Goal: Transaction & Acquisition: Purchase product/service

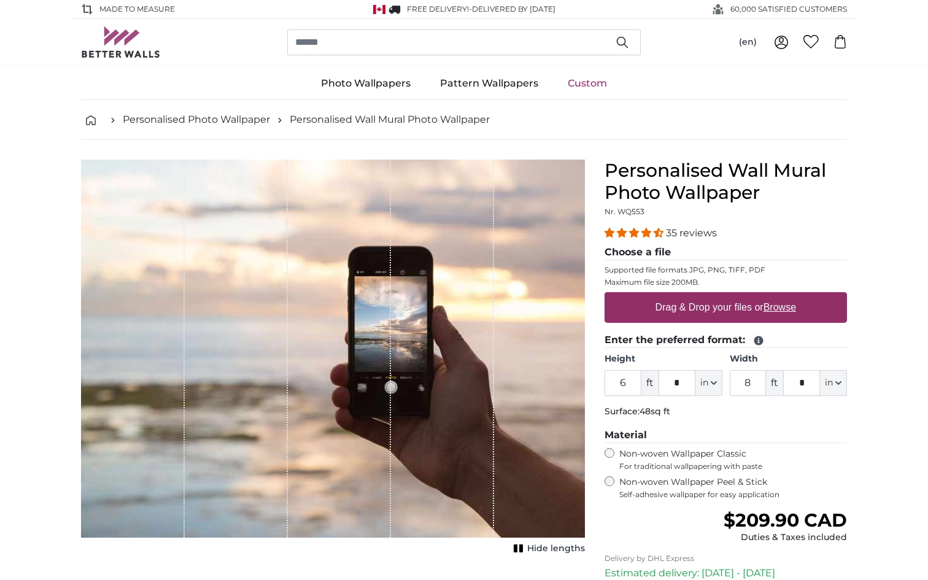
click at [665, 311] on label "Drag & Drop your files or Browse" at bounding box center [726, 307] width 150 height 25
click at [665, 296] on input "Drag & Drop your files or Browse" at bounding box center [726, 294] width 242 height 4
type input "**********"
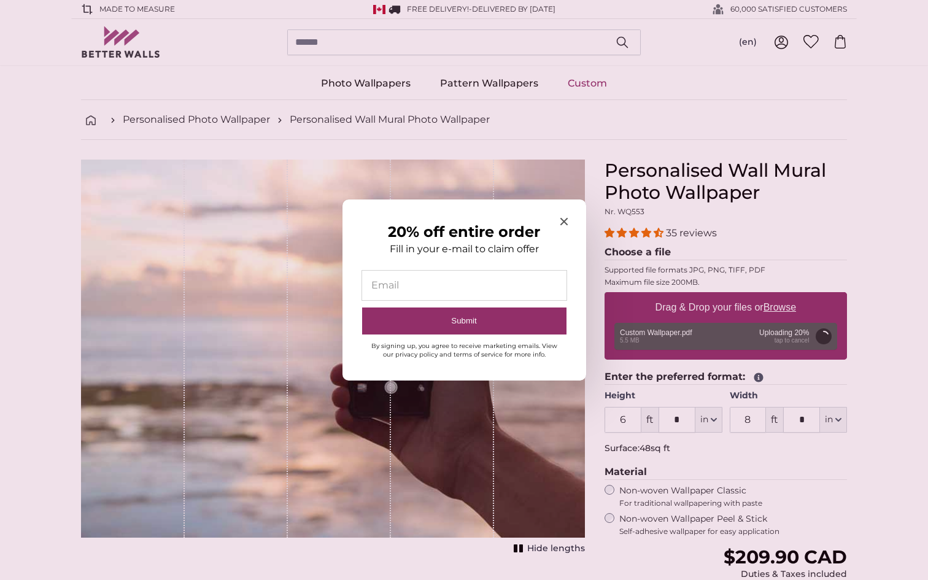
click at [446, 282] on input "20% off entire order" at bounding box center [464, 285] width 204 height 29
type input "*"
type input "**********"
click at [362, 307] on button "Submit" at bounding box center [464, 321] width 204 height 28
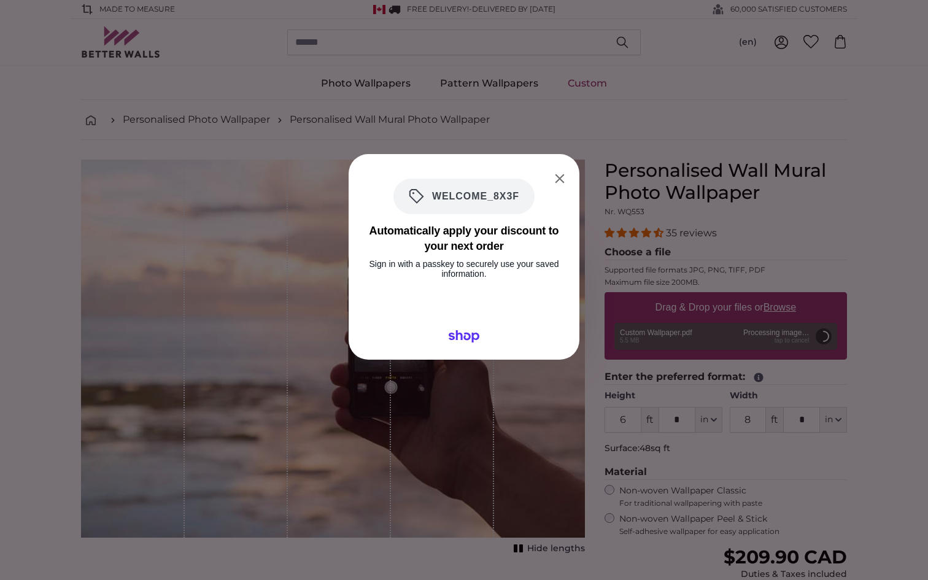
click at [510, 197] on span "WELCOME_8X3F" at bounding box center [471, 196] width 95 height 15
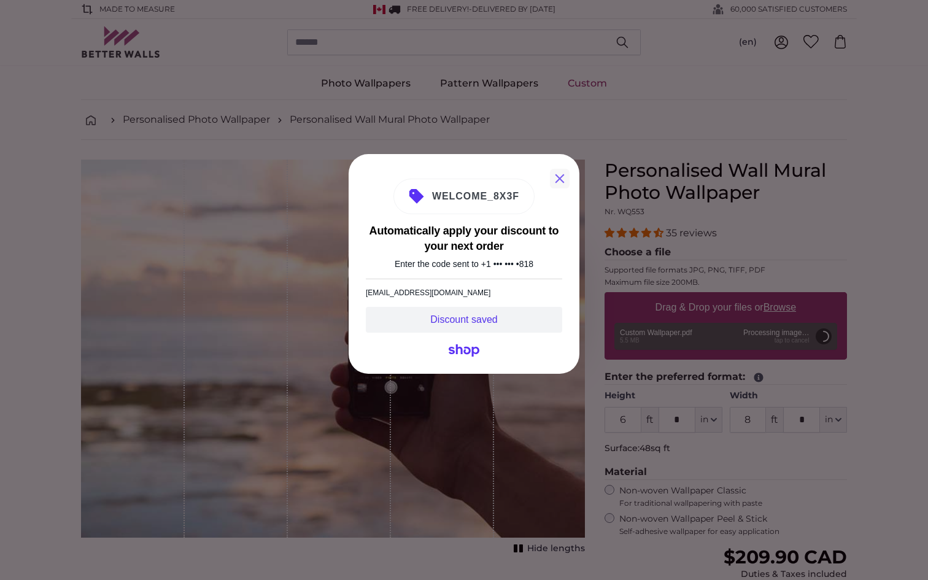
click at [562, 175] on button "Close" at bounding box center [560, 179] width 20 height 20
click at [494, 199] on span "WELCOME_8X3F" at bounding box center [471, 196] width 95 height 15
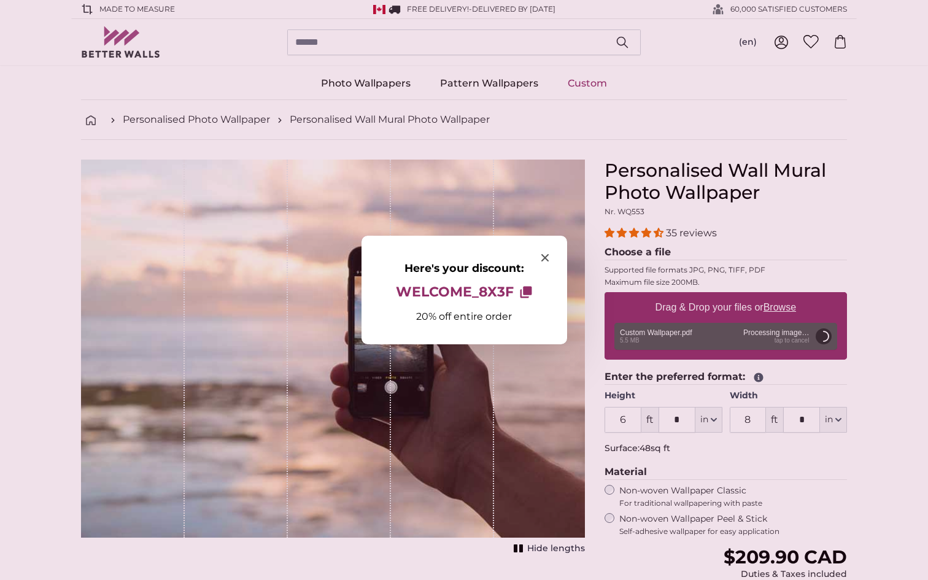
click at [527, 291] on icon "Here's your discount:" at bounding box center [527, 291] width 9 height 9
click at [544, 260] on icon "Close modal" at bounding box center [544, 257] width 7 height 7
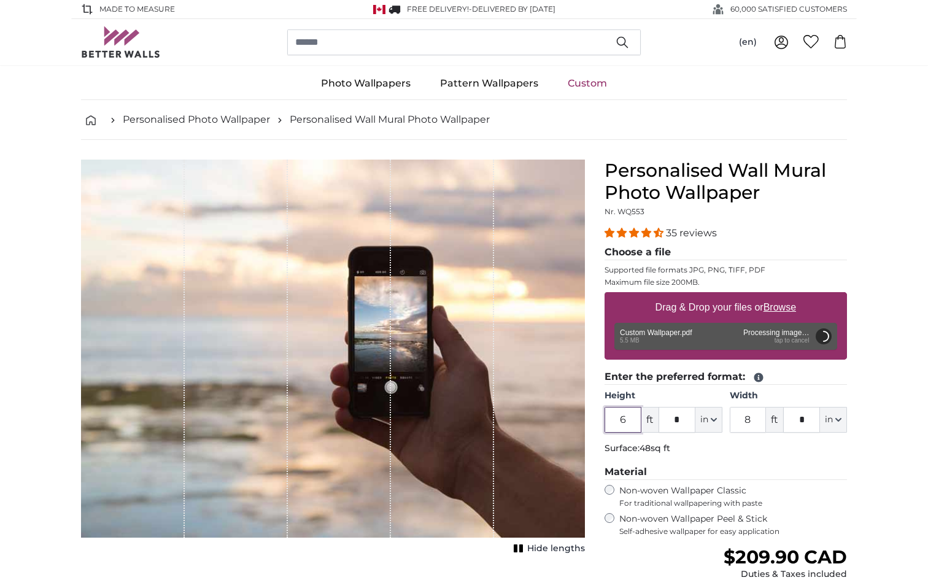
click at [628, 426] on input "6" at bounding box center [623, 420] width 37 height 26
type input "3"
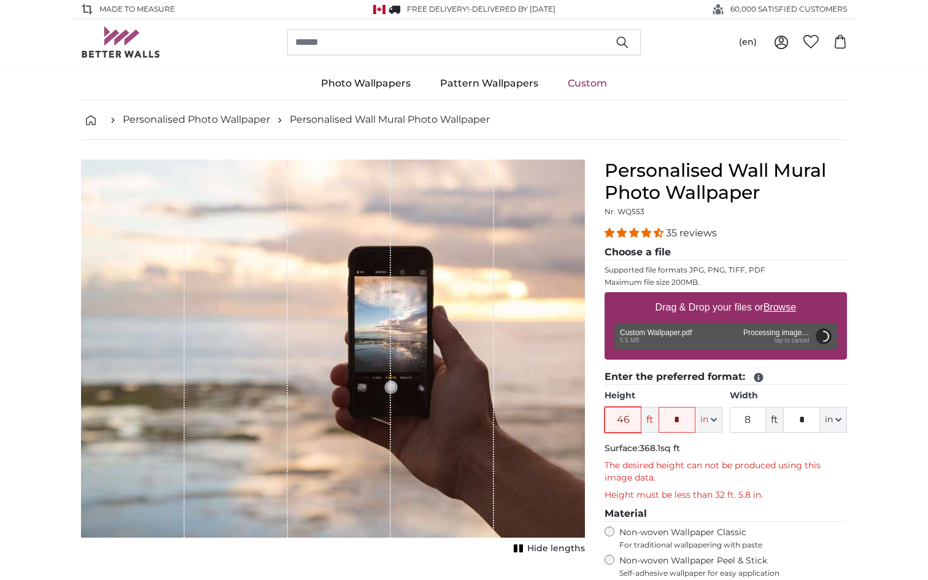
type input "46"
click at [752, 420] on input "8" at bounding box center [748, 420] width 37 height 26
click at [649, 420] on span "ft" at bounding box center [649, 420] width 17 height 26
click at [628, 419] on input "46" at bounding box center [623, 420] width 37 height 26
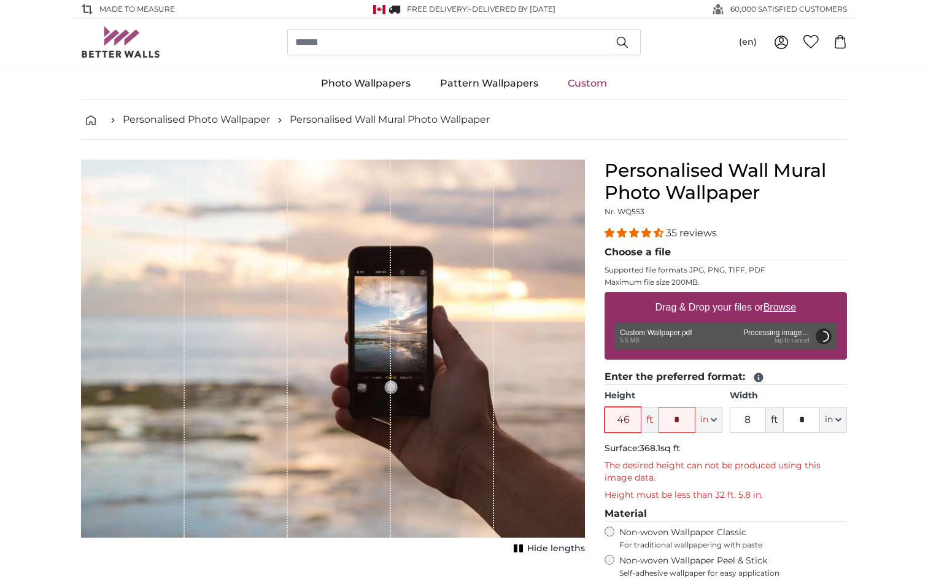
click at [628, 419] on input "46" at bounding box center [623, 420] width 37 height 26
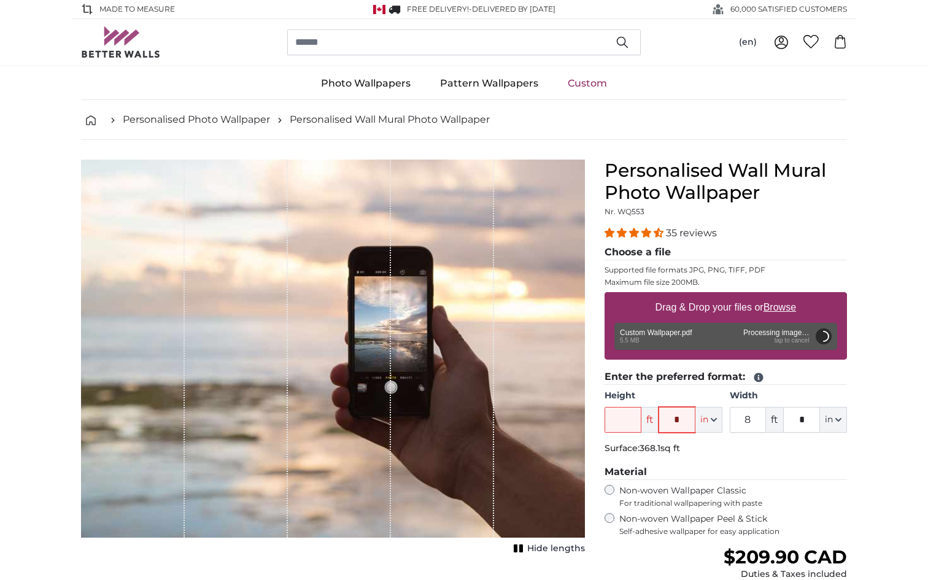
click at [678, 420] on input "*" at bounding box center [677, 420] width 37 height 26
click at [615, 421] on input "Height" at bounding box center [623, 420] width 37 height 26
type input "3"
click at [675, 419] on input "*" at bounding box center [677, 420] width 37 height 26
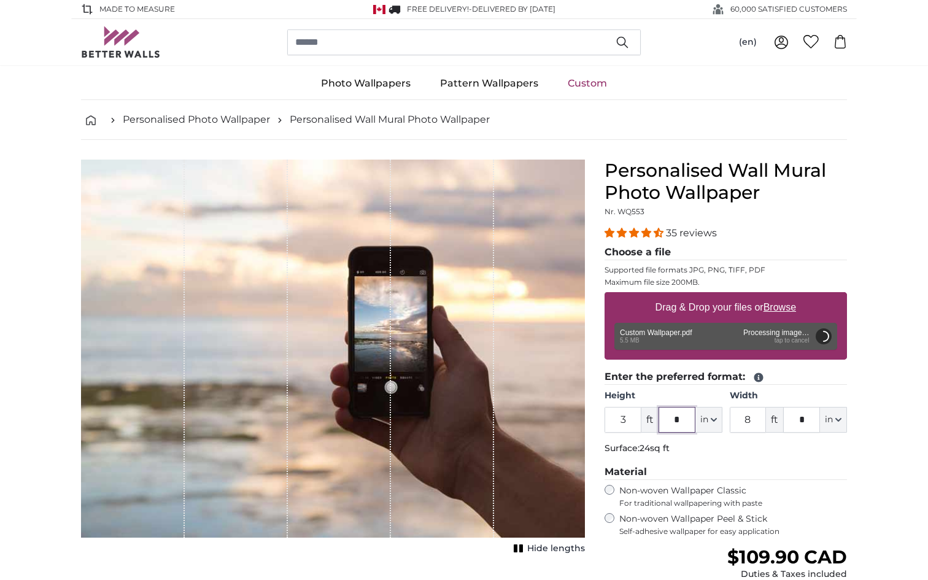
click at [675, 419] on input "*" at bounding box center [677, 420] width 37 height 26
type input "**"
click at [748, 418] on input "8" at bounding box center [748, 420] width 37 height 26
type input "2"
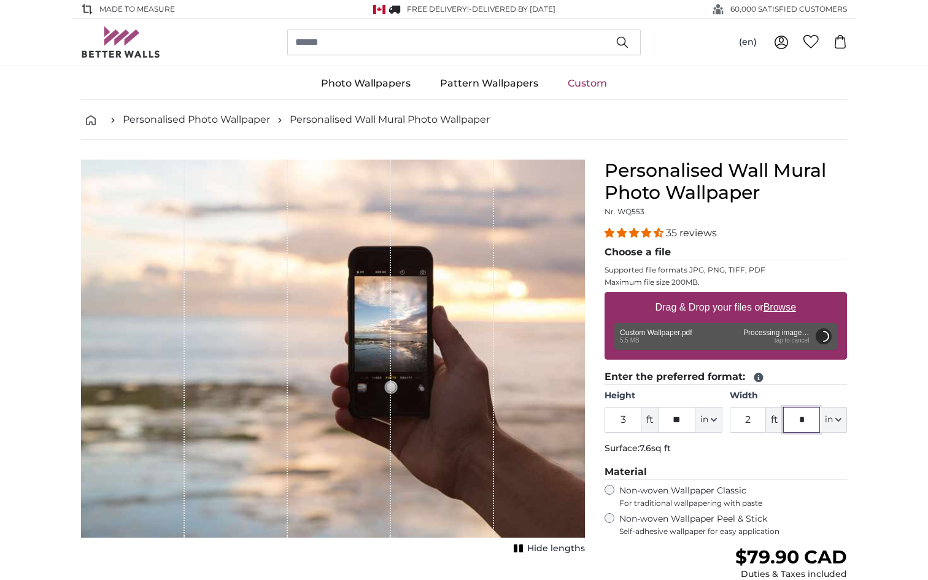
click at [800, 421] on input "*" at bounding box center [801, 420] width 37 height 26
type input "*"
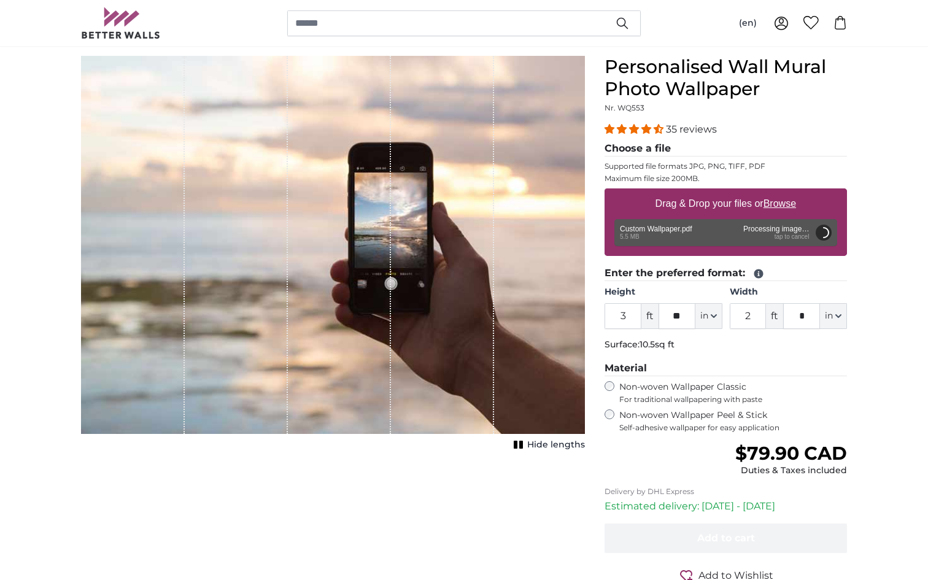
scroll to position [106, 0]
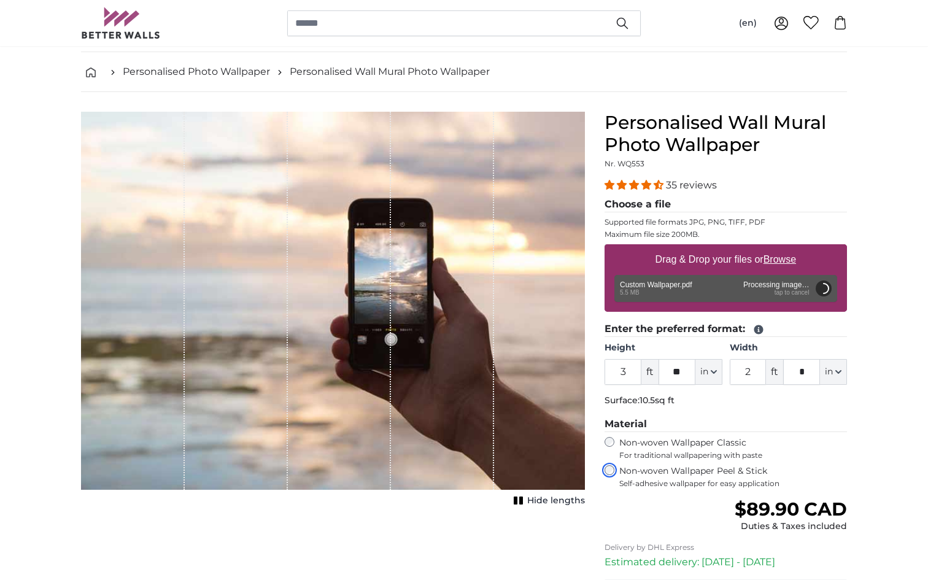
scroll to position [49, 0]
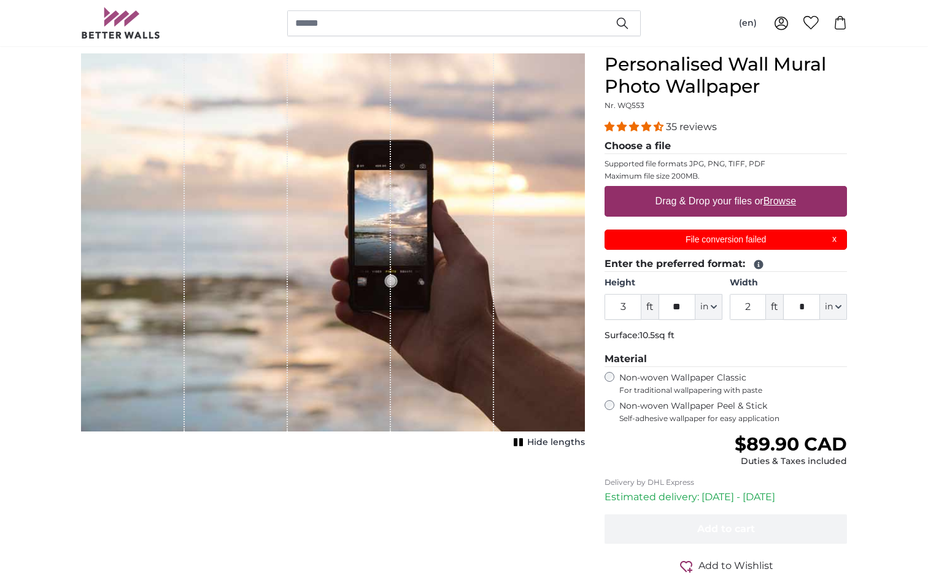
scroll to position [100, 0]
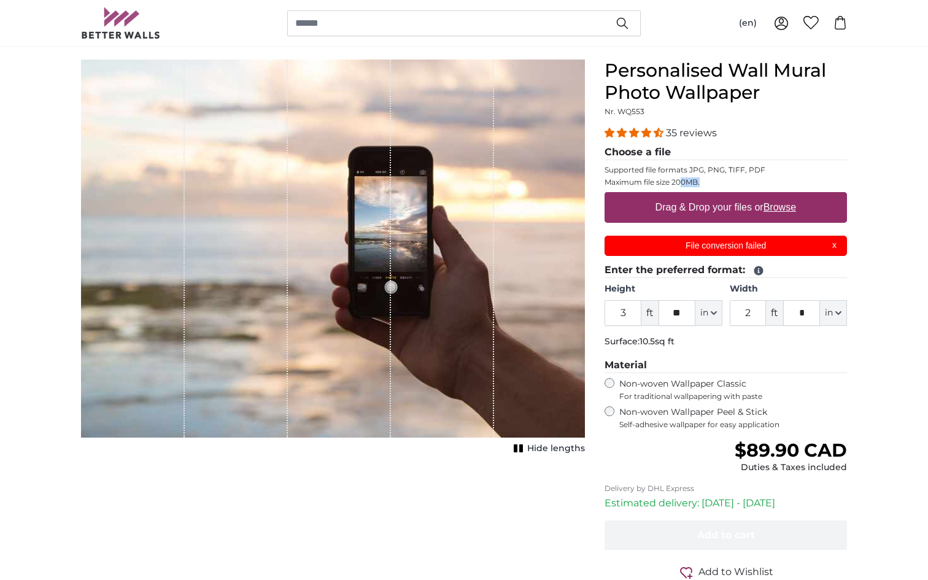
drag, startPoint x: 684, startPoint y: 183, endPoint x: 705, endPoint y: 184, distance: 21.5
click at [705, 184] on p "Maximum file size 200MB." at bounding box center [726, 182] width 242 height 10
click at [833, 175] on fieldset "Choose a file Supported file formats JPG, PNG, TIFF, PDF Maximum file size 200M…" at bounding box center [726, 204] width 242 height 118
click at [782, 206] on u "Browse" at bounding box center [780, 207] width 33 height 10
click at [782, 196] on input "Drag & Drop your files or Browse" at bounding box center [726, 194] width 242 height 4
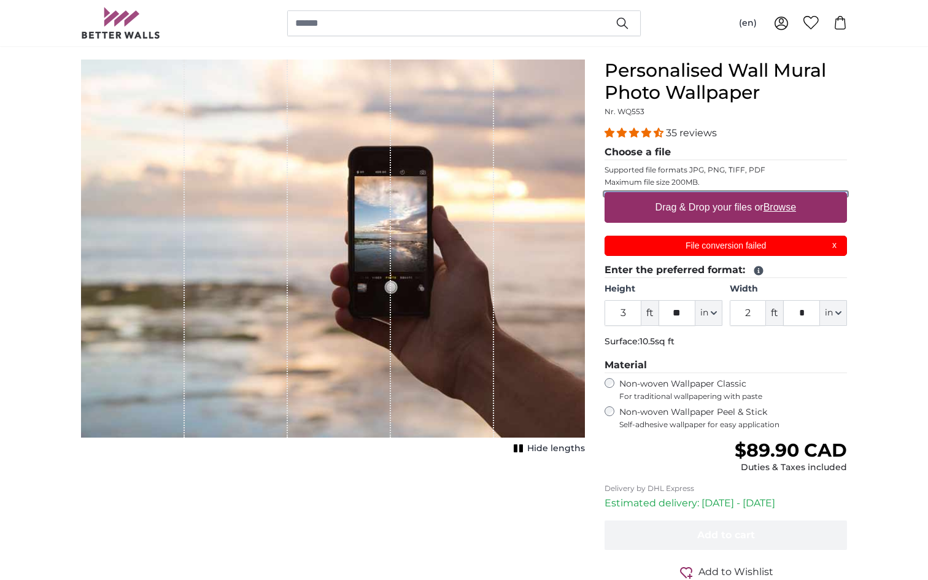
type input "**********"
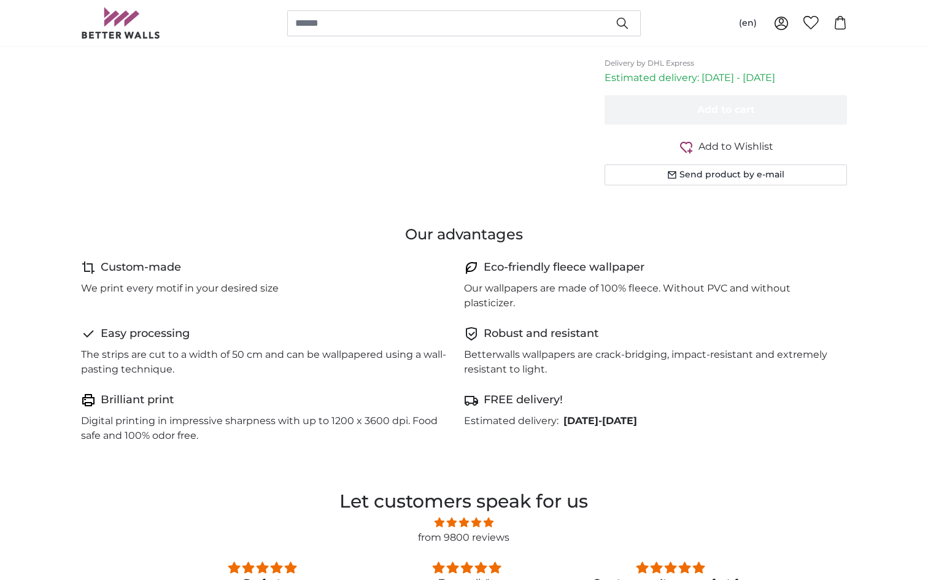
scroll to position [0, 0]
